Goal: Task Accomplishment & Management: Manage account settings

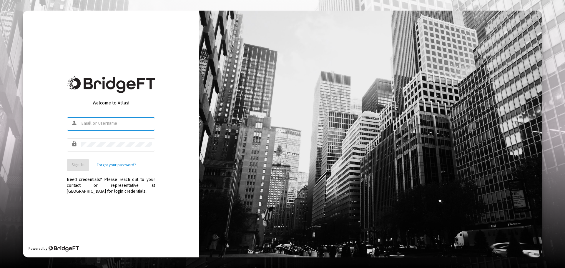
type input "[PERSON_NAME][EMAIL_ADDRESS][DOMAIN_NAME]"
click at [83, 167] on span "Sign In" at bounding box center [78, 165] width 13 height 5
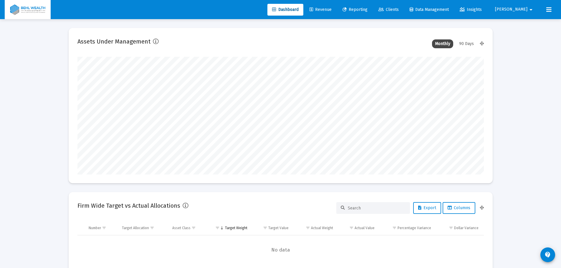
scroll to position [118, 219]
type input "[DATE]"
type input "[PERSON_NAME][EMAIL_ADDRESS][DOMAIN_NAME]"
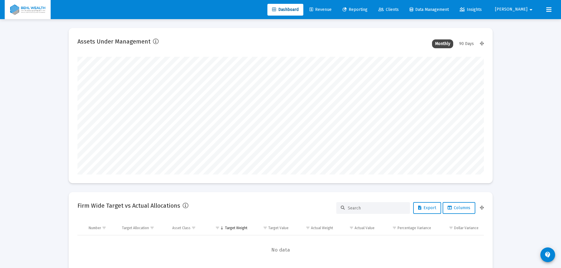
click at [399, 11] on span "Clients" at bounding box center [388, 9] width 20 height 5
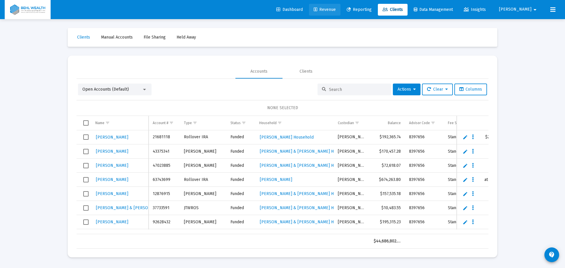
click at [336, 11] on span "Revenue" at bounding box center [325, 9] width 22 height 5
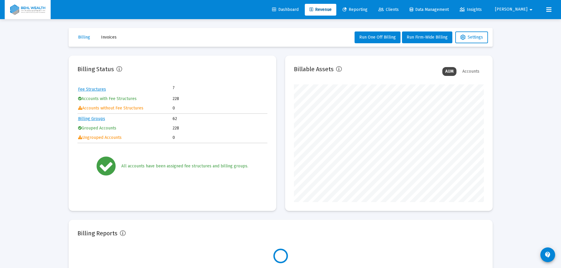
scroll to position [118, 190]
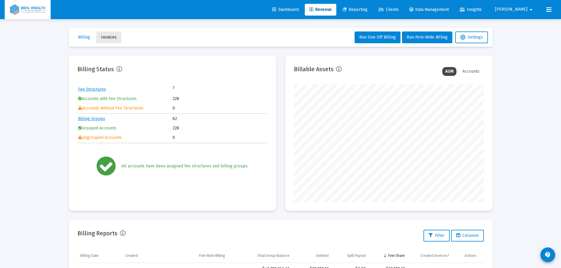
click at [113, 39] on span "Invoices" at bounding box center [109, 37] width 16 height 5
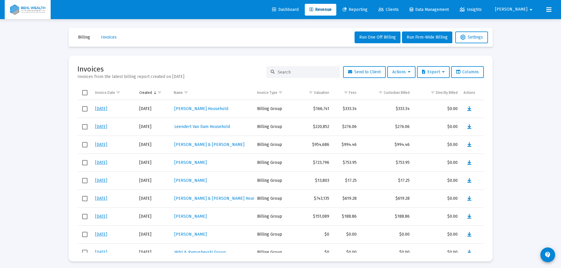
click at [306, 70] on input at bounding box center [307, 72] width 58 height 5
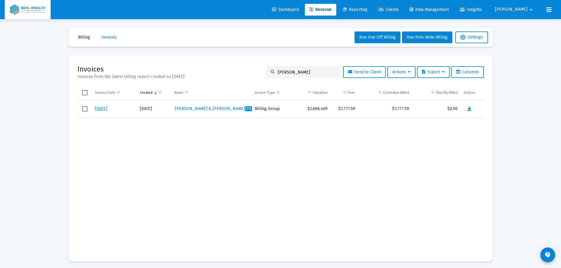
type input "[PERSON_NAME]"
click at [189, 110] on span "[PERSON_NAME] & [PERSON_NAME] Household" at bounding box center [236, 108] width 123 height 5
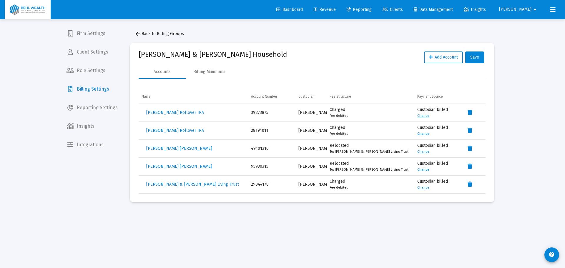
click at [151, 21] on div "arrow_back Back to Billing Groups [PERSON_NAME] & [PERSON_NAME] Household Add A…" at bounding box center [312, 115] width 383 height 192
click at [149, 36] on button "arrow_back Back to Billing Groups" at bounding box center [159, 34] width 59 height 12
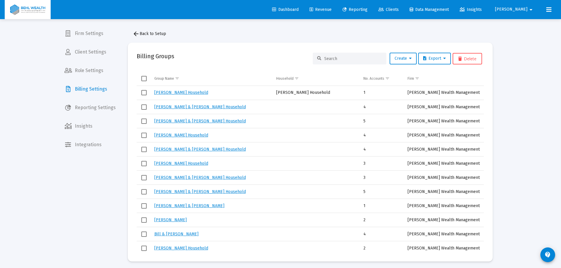
click at [332, 8] on span "Revenue" at bounding box center [321, 9] width 22 height 5
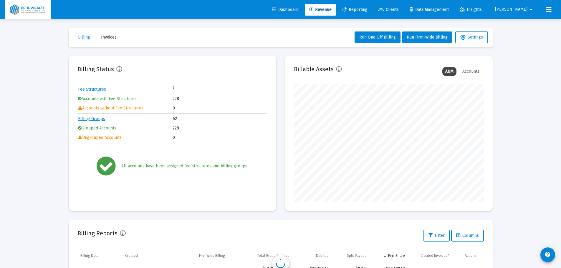
scroll to position [118, 190]
click at [120, 33] on button "Invoices" at bounding box center [108, 38] width 25 height 12
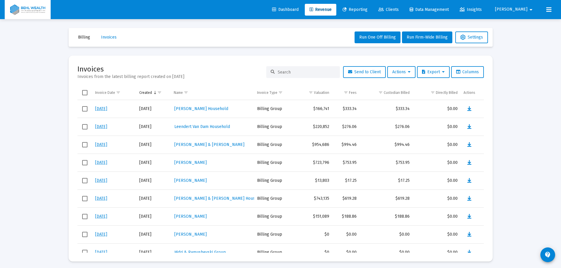
click at [296, 70] on input at bounding box center [307, 72] width 58 height 5
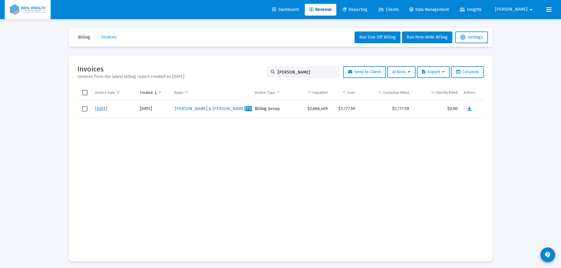
type input "[PERSON_NAME]"
click at [228, 109] on span "[PERSON_NAME] & [PERSON_NAME] Household" at bounding box center [236, 108] width 123 height 5
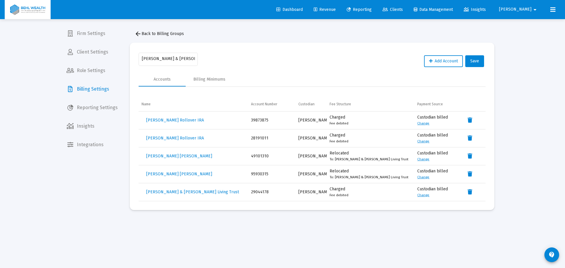
click at [341, 13] on link "Revenue" at bounding box center [325, 10] width 32 height 12
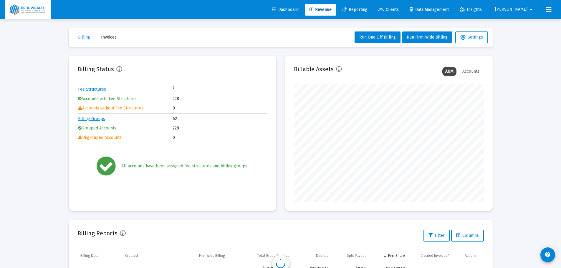
scroll to position [118, 190]
click at [108, 33] on button "Invoices" at bounding box center [108, 38] width 25 height 12
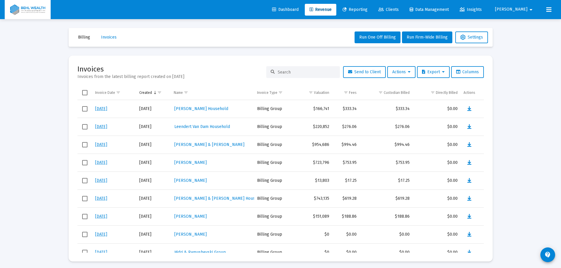
click at [292, 70] on input at bounding box center [307, 72] width 58 height 5
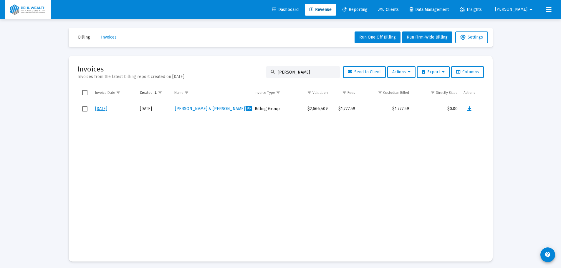
type input "[PERSON_NAME]"
click at [97, 107] on link "[DATE]" at bounding box center [101, 108] width 12 height 5
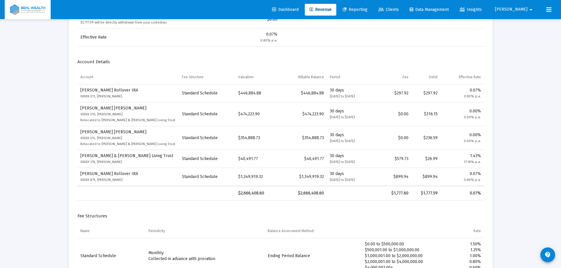
scroll to position [206, 0]
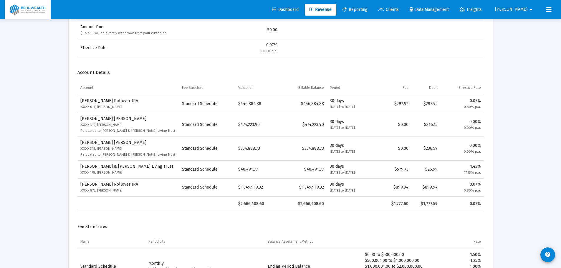
click at [338, 172] on small "[DATE] to [DATE]" at bounding box center [342, 173] width 25 height 4
click at [428, 169] on div "$26.99" at bounding box center [426, 170] width 24 height 6
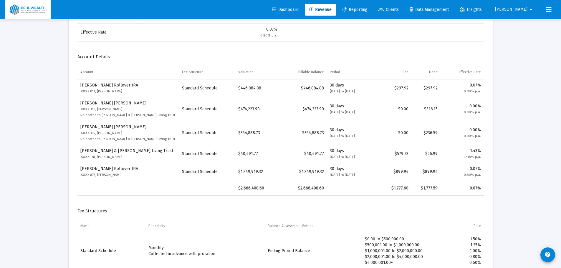
scroll to position [236, 0]
